Goal: Browse casually

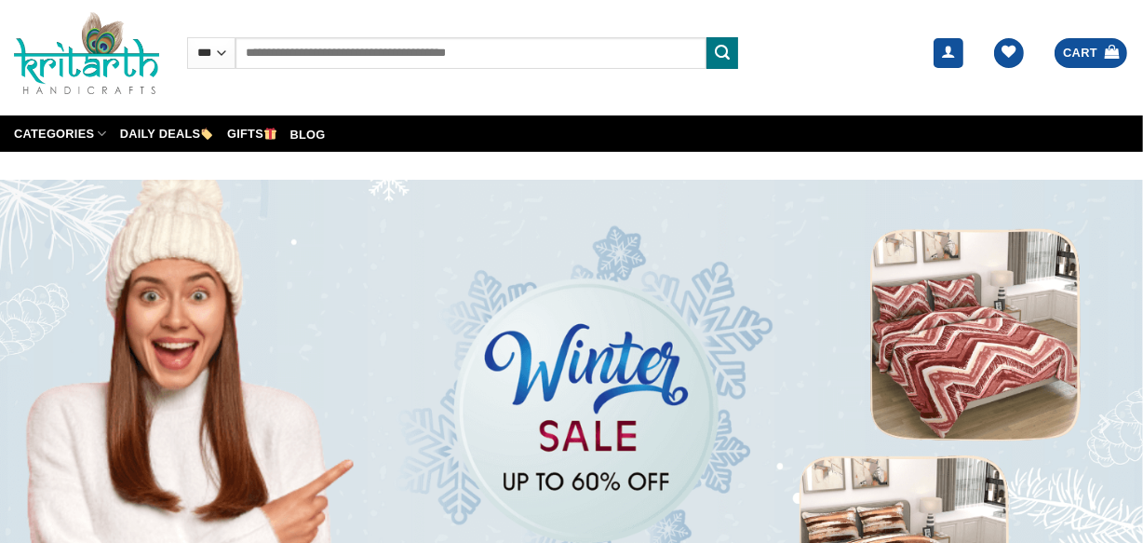
scroll to position [947, 0]
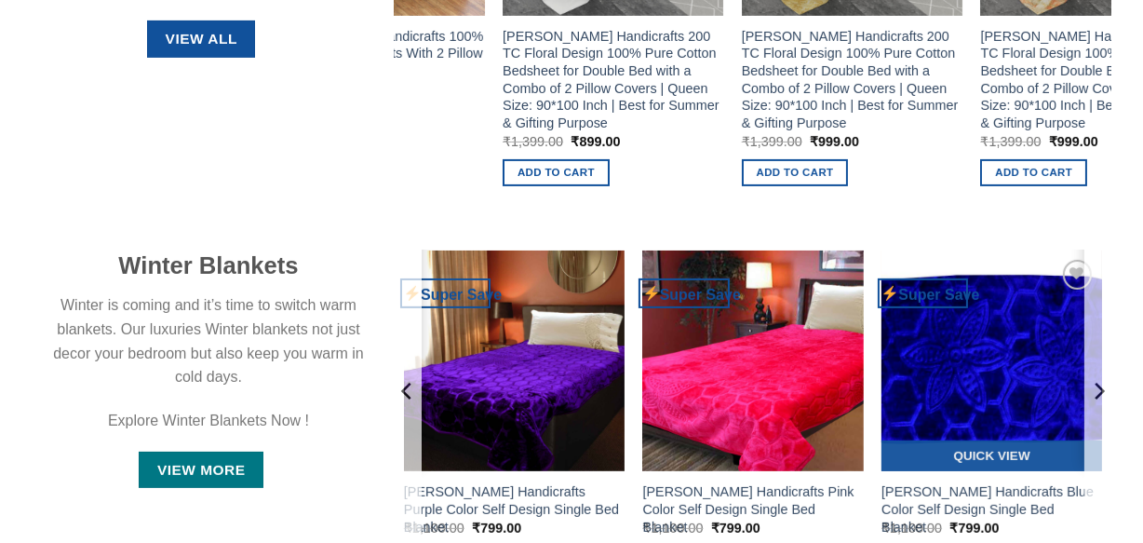
click at [1014, 350] on img at bounding box center [991, 360] width 221 height 221
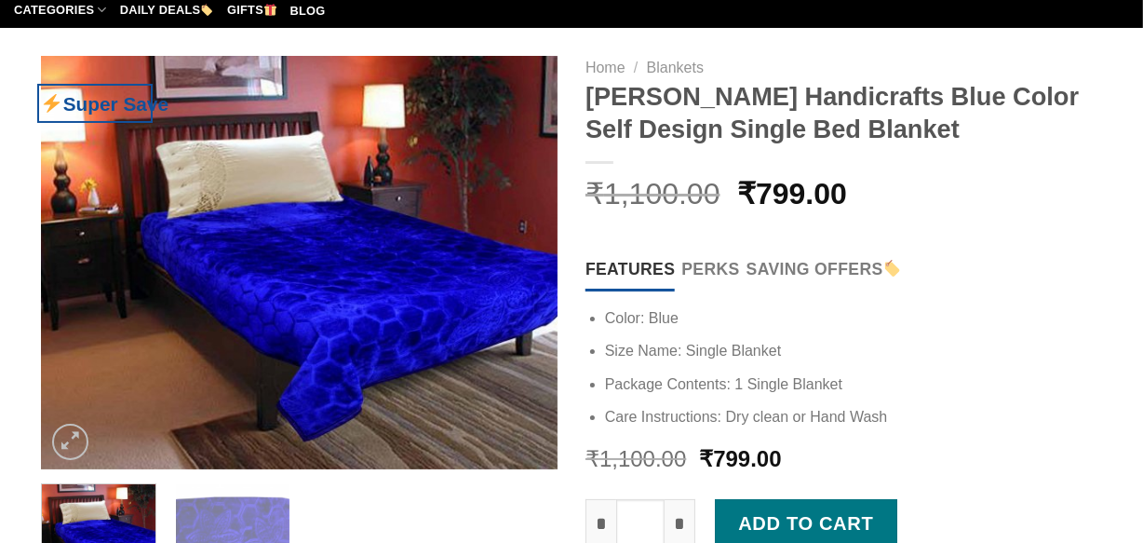
scroll to position [177, 0]
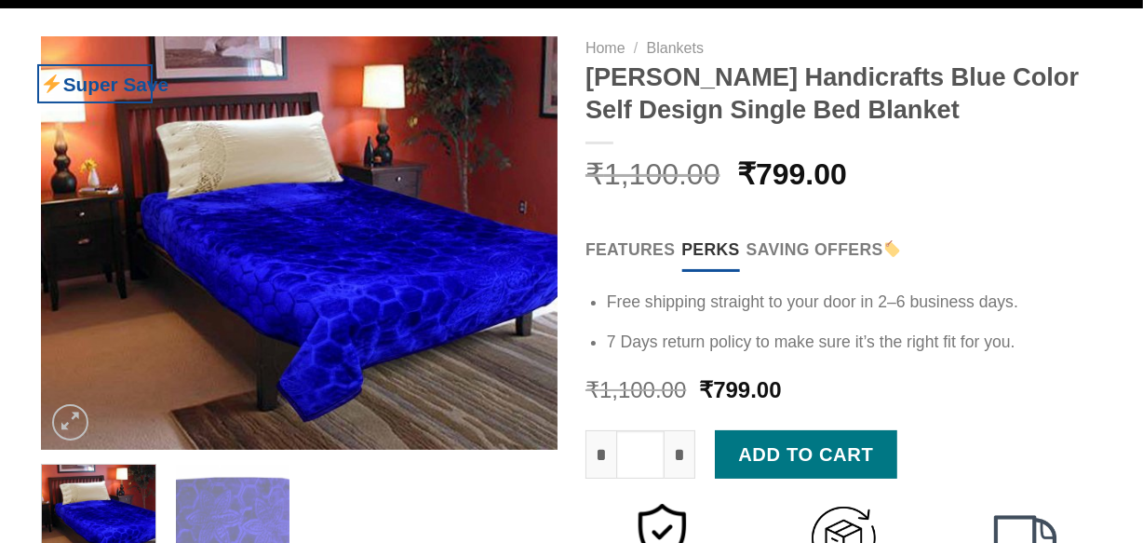
click at [716, 245] on span "Perks" at bounding box center [710, 249] width 58 height 26
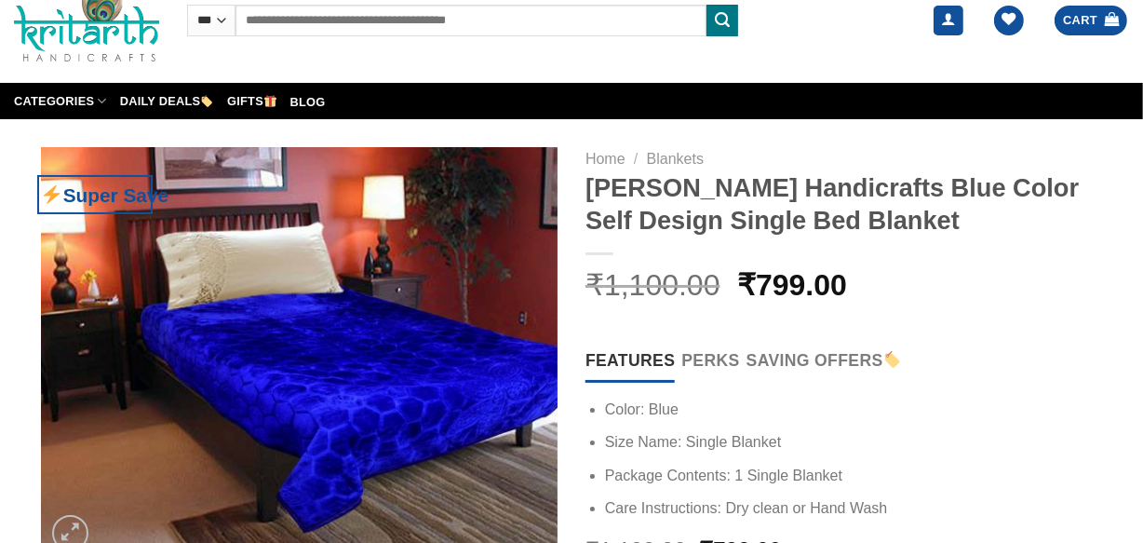
scroll to position [0, 0]
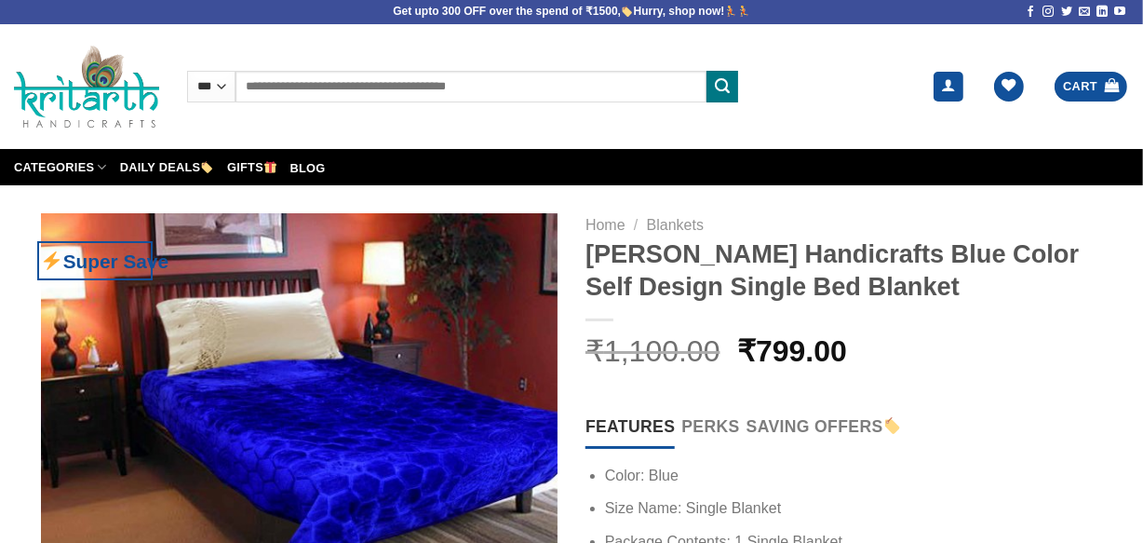
click at [78, 87] on img at bounding box center [86, 86] width 145 height 83
